Goal: Information Seeking & Learning: Learn about a topic

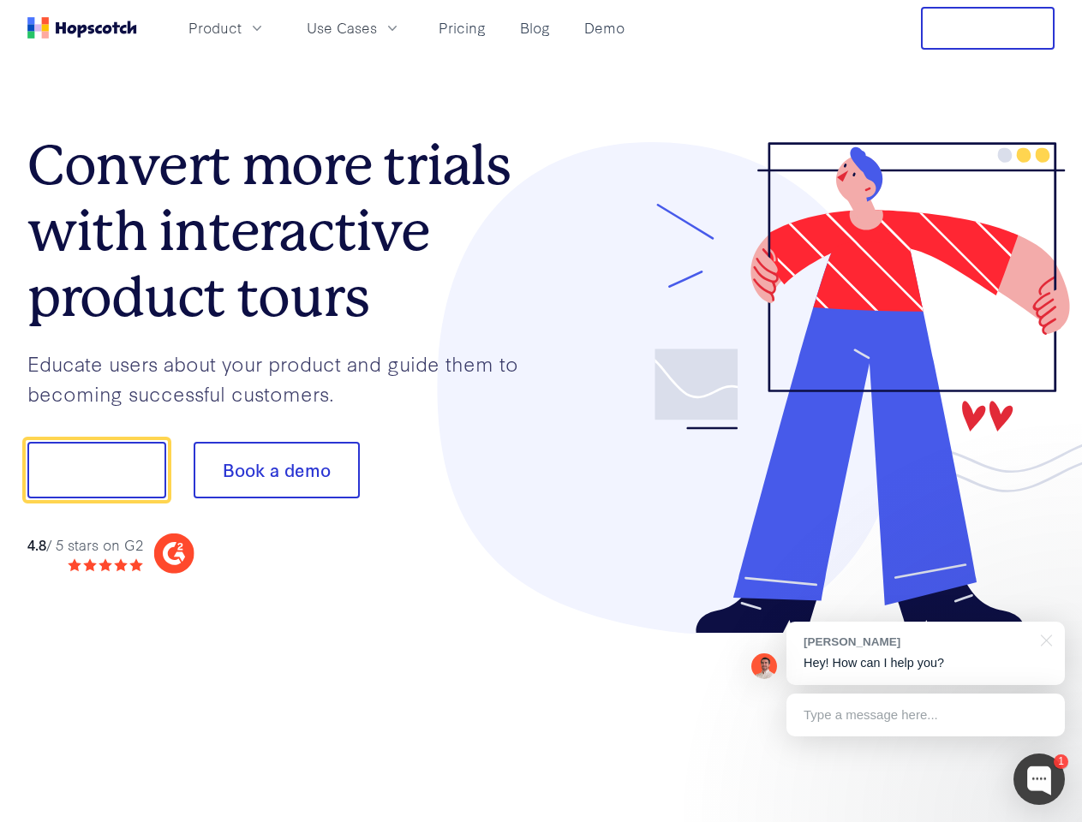
click at [541, 411] on div at bounding box center [798, 388] width 514 height 493
click at [242, 27] on span "Product" at bounding box center [214, 27] width 53 height 21
click at [377, 27] on span "Use Cases" at bounding box center [342, 27] width 70 height 21
click at [988, 28] on button "Free Trial" at bounding box center [988, 28] width 134 height 43
click at [96, 470] on button "Show me!" at bounding box center [96, 470] width 139 height 57
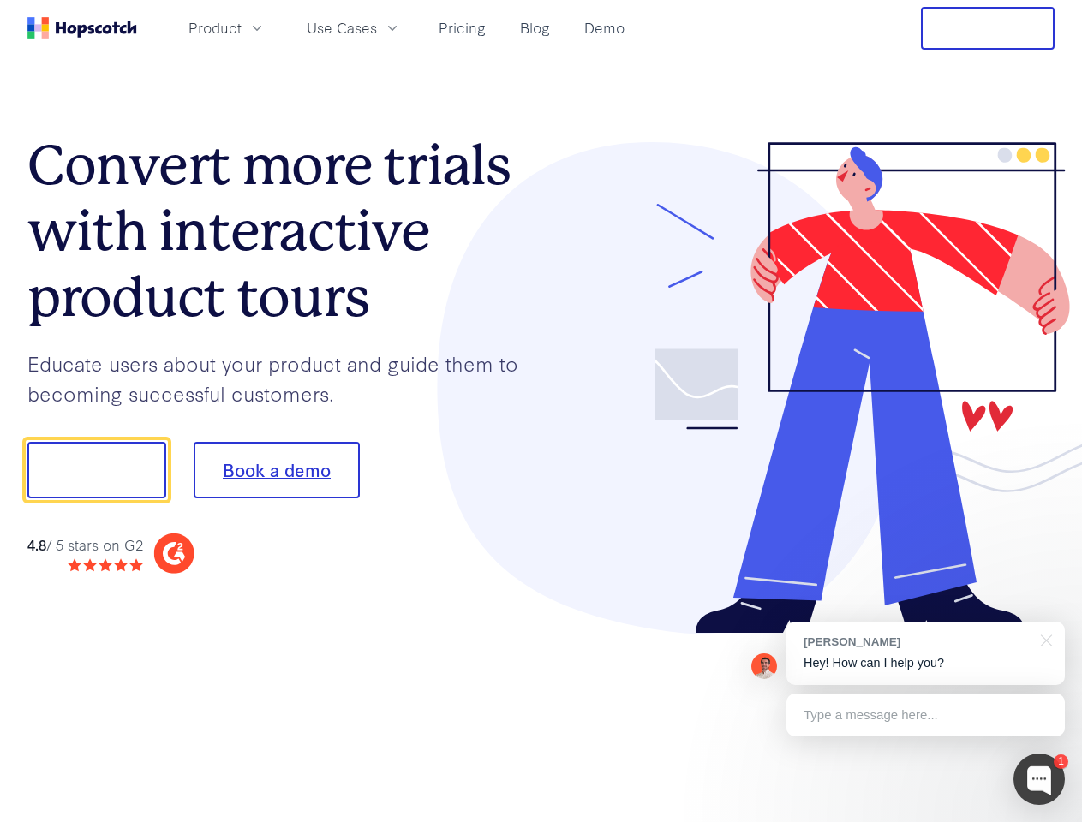
click at [276, 470] on button "Book a demo" at bounding box center [277, 470] width 166 height 57
click at [1039, 780] on div at bounding box center [1038, 779] width 51 height 51
click at [925, 654] on div "[PERSON_NAME] Hey! How can I help you?" at bounding box center [925, 653] width 278 height 63
click at [1043, 639] on div at bounding box center [904, 467] width 321 height 571
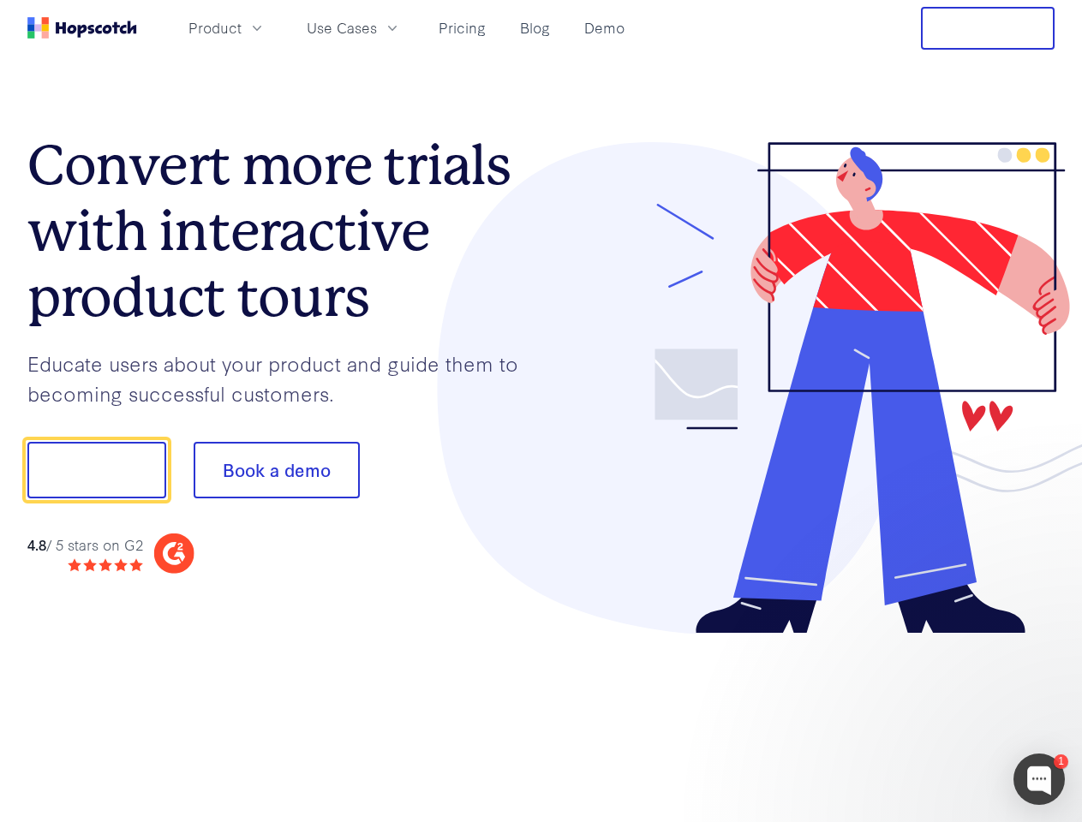
click at [925, 715] on div at bounding box center [904, 467] width 321 height 571
